Goal: Task Accomplishment & Management: Manage account settings

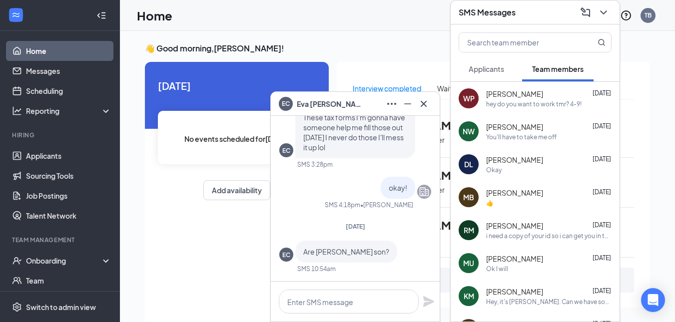
click at [310, 104] on span "[PERSON_NAME]" at bounding box center [332, 103] width 70 height 11
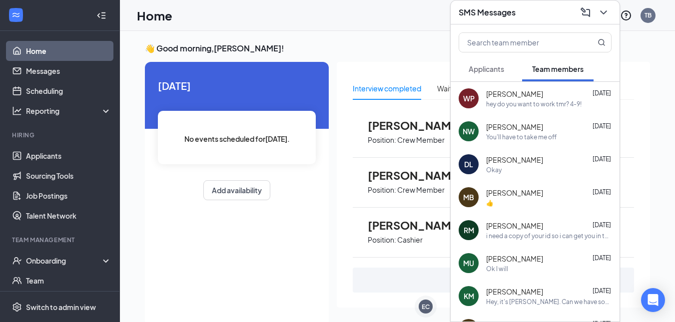
click at [506, 19] on div "SMS Messages" at bounding box center [535, 11] width 153 height 15
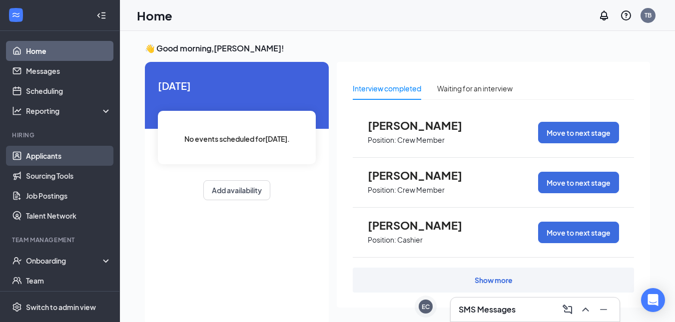
click at [57, 158] on link "Applicants" at bounding box center [68, 156] width 85 height 20
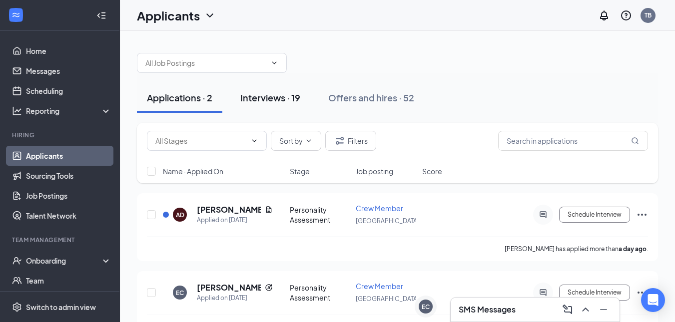
click at [267, 94] on div "Interviews · 19" at bounding box center [270, 97] width 60 height 12
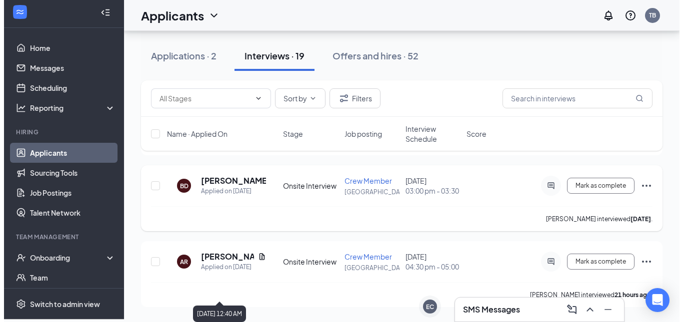
scroll to position [1443, 0]
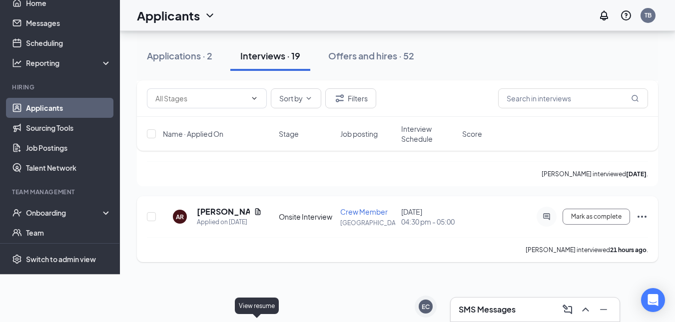
click at [254, 216] on icon "Document" at bounding box center [258, 212] width 8 height 8
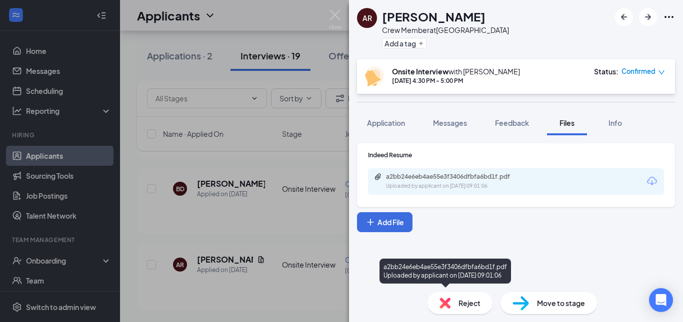
drag, startPoint x: 434, startPoint y: 191, endPoint x: 432, endPoint y: 180, distance: 11.1
click at [434, 191] on div "a2bb24e6eb4ae55e3f3406dfbfa6bd1f.pdf Uploaded by applicant on [DATE] 09:01:06" at bounding box center [516, 181] width 296 height 26
click at [436, 177] on div "a2bb24e6eb4ae55e3f3406dfbfa6bd1f.pdf" at bounding box center [456, 177] width 140 height 8
